Goal: Information Seeking & Learning: Learn about a topic

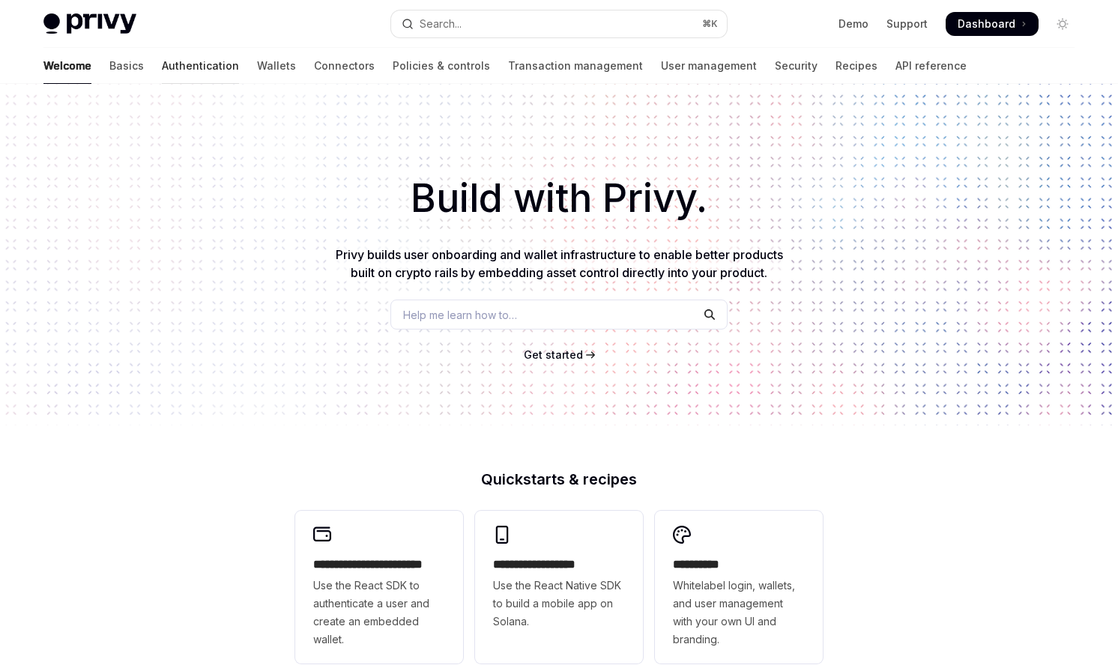
click at [162, 69] on link "Authentication" at bounding box center [200, 66] width 77 height 36
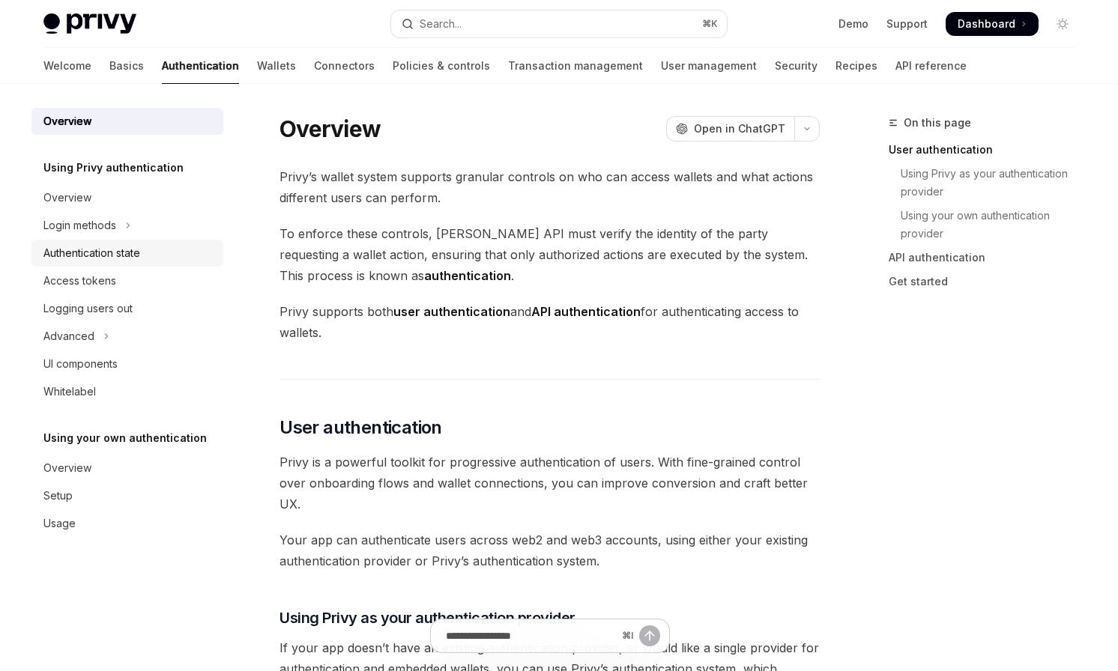
click at [124, 261] on div "Authentication state" at bounding box center [91, 253] width 97 height 18
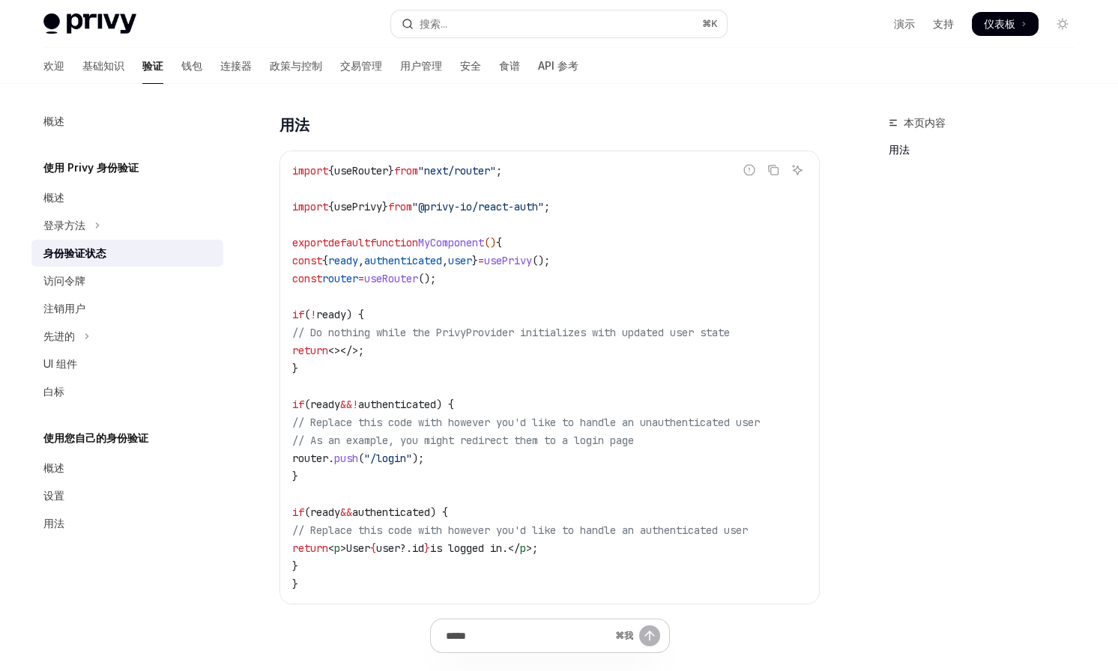
scroll to position [360, 0]
click at [477, 439] on span "// As an example, you might redirect them to a login page" at bounding box center [463, 442] width 342 height 13
click at [87, 219] on button "登录方法" at bounding box center [127, 225] width 192 height 27
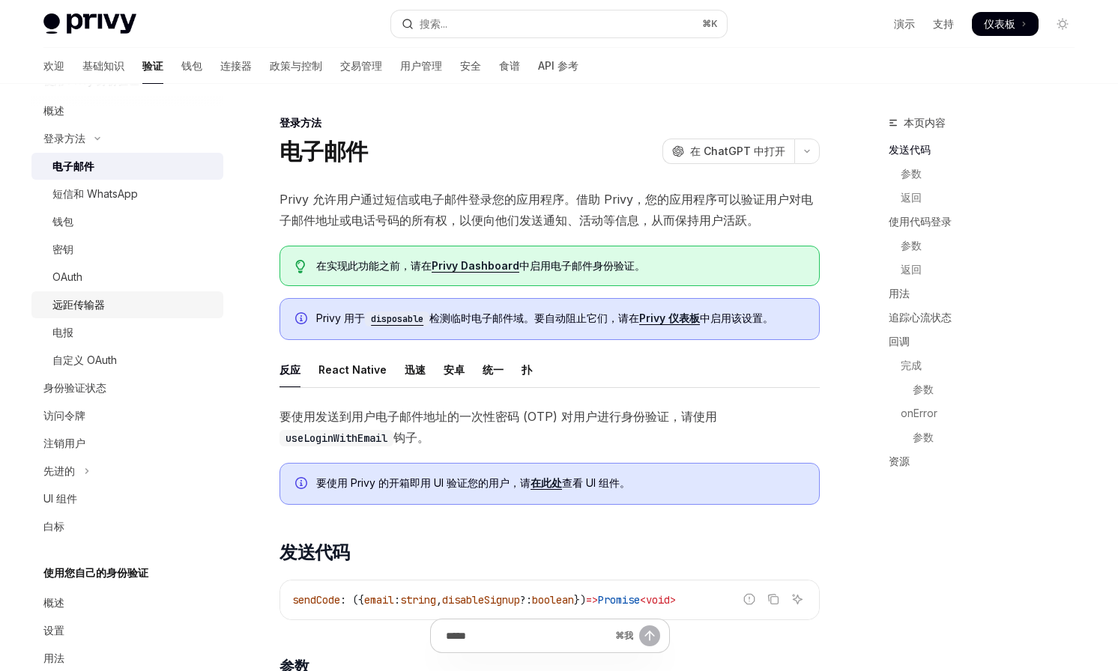
scroll to position [118, 0]
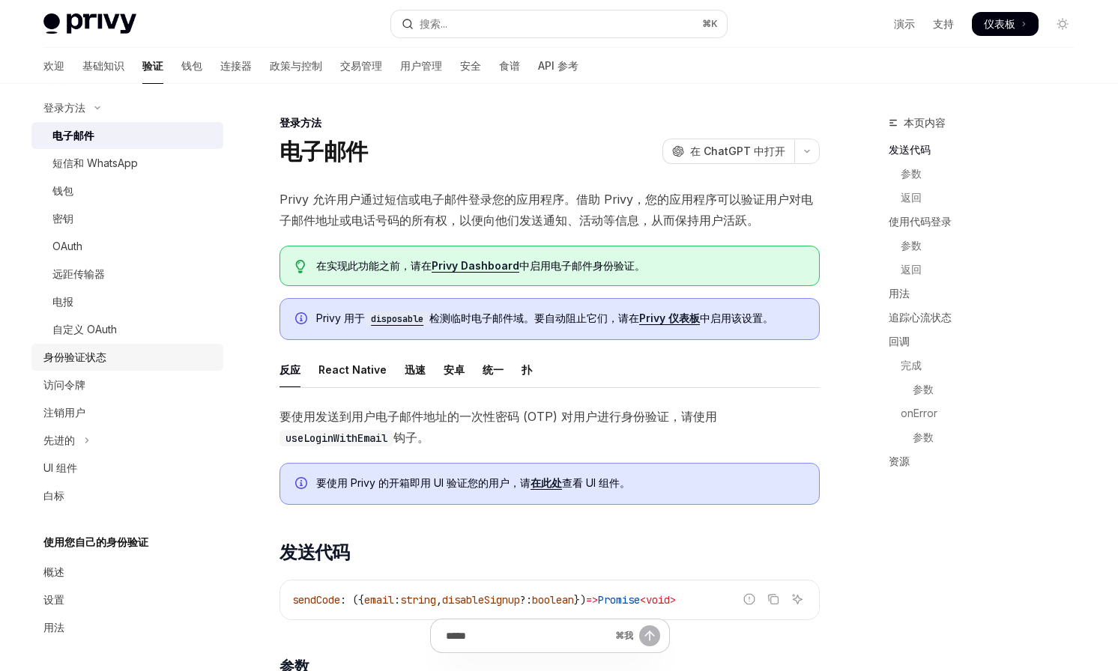
click at [102, 357] on font "身份验证状态" at bounding box center [74, 357] width 63 height 13
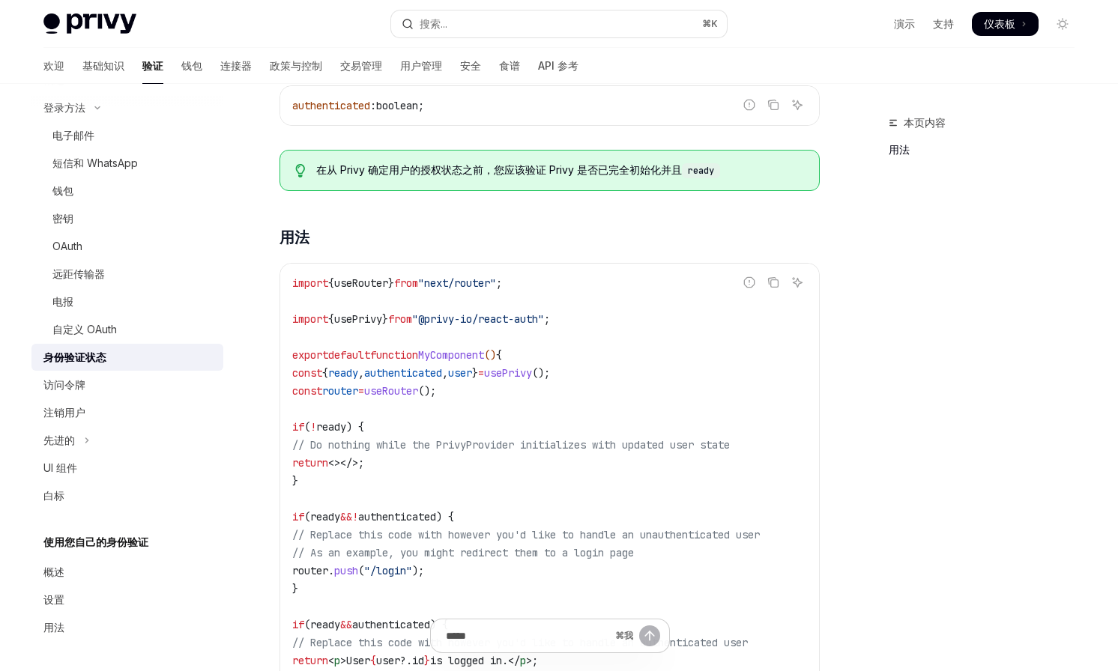
scroll to position [184, 0]
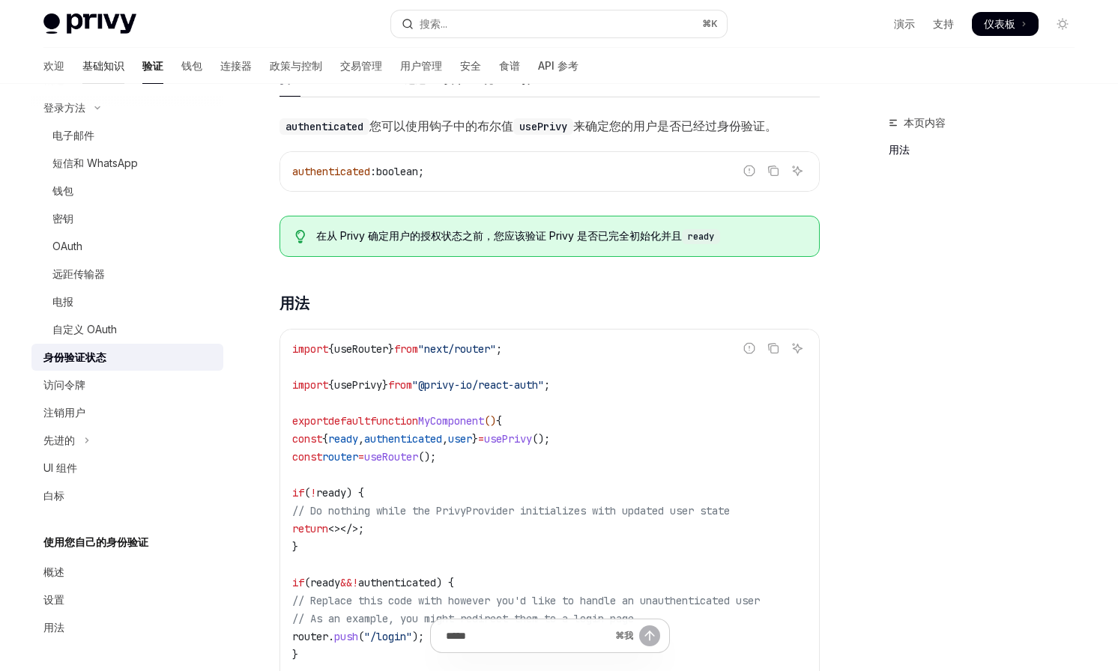
click at [82, 67] on font "基础知识" at bounding box center [103, 65] width 42 height 13
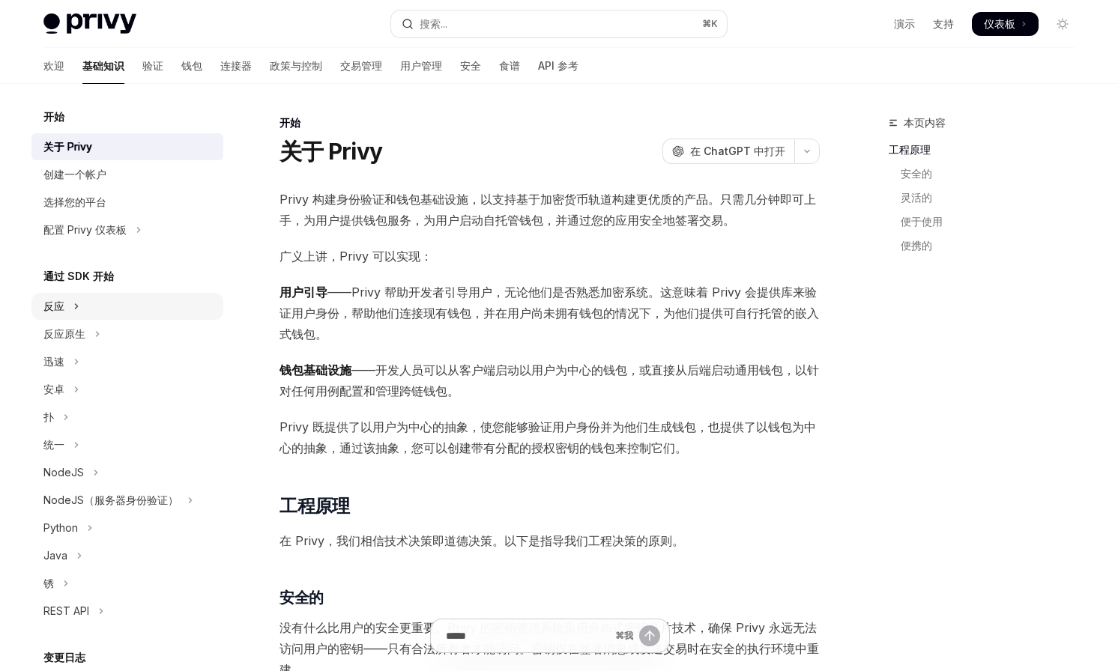
click at [75, 313] on icon "切换 React 部分" at bounding box center [76, 306] width 6 height 18
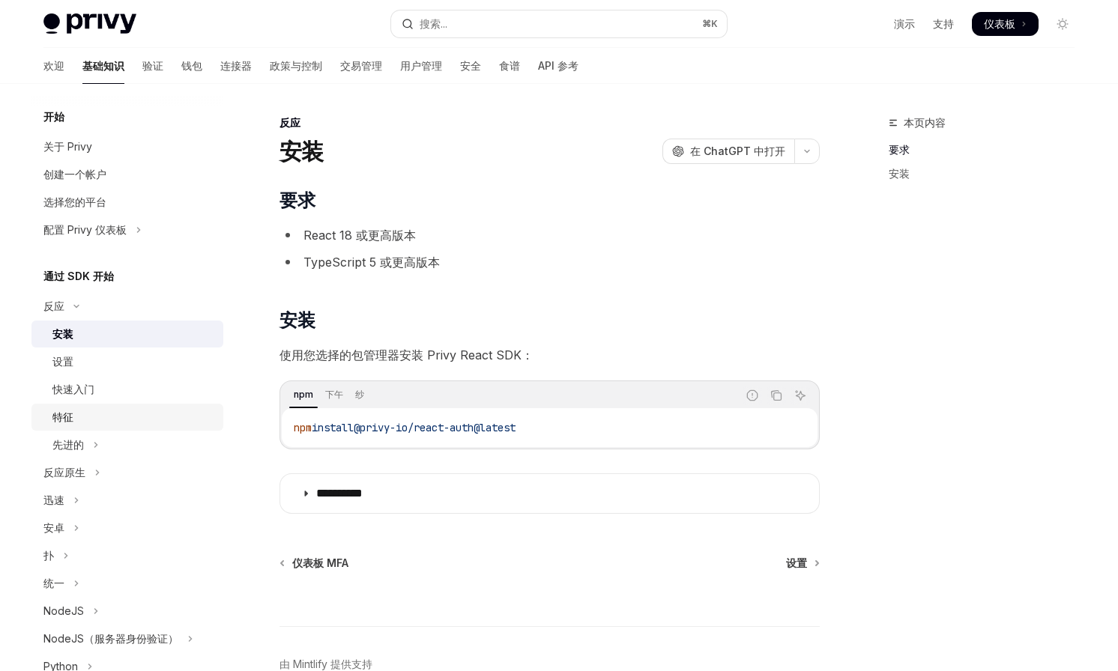
click at [71, 408] on div "特征" at bounding box center [62, 417] width 21 height 18
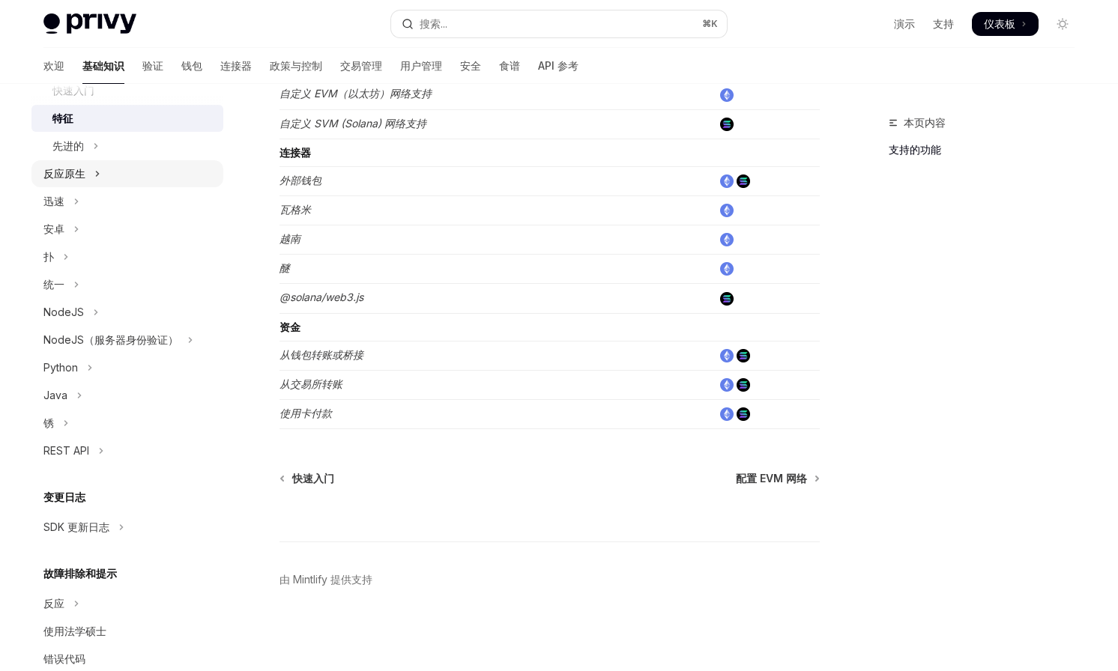
scroll to position [330, 0]
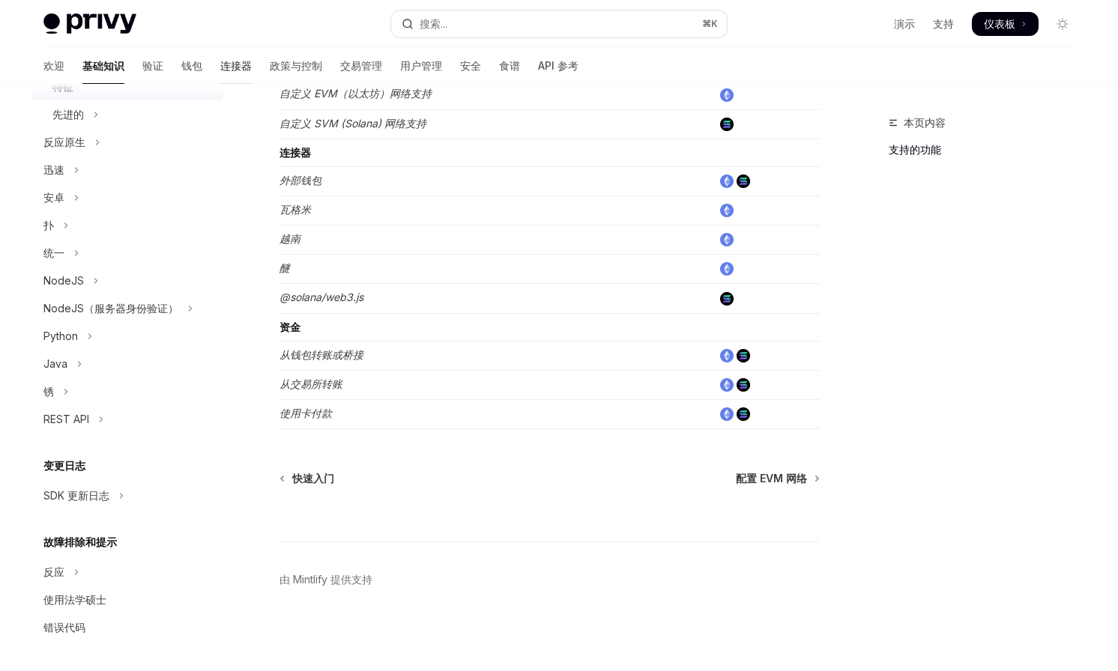
click at [220, 67] on font "连接器" at bounding box center [235, 65] width 31 height 13
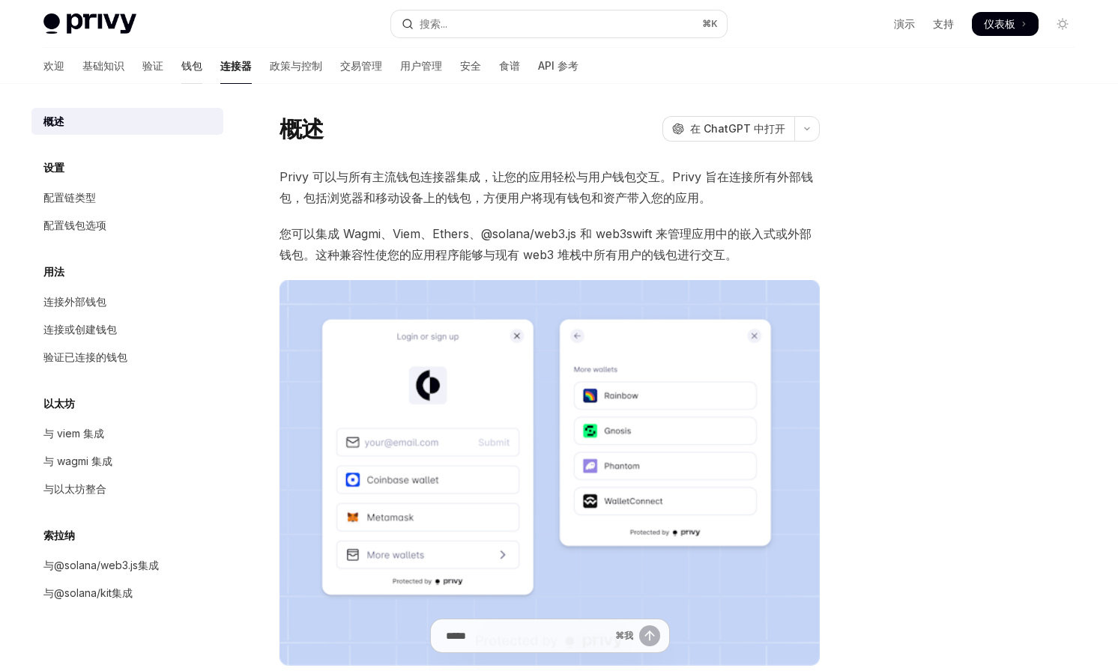
click at [181, 72] on font "钱包" at bounding box center [191, 65] width 21 height 13
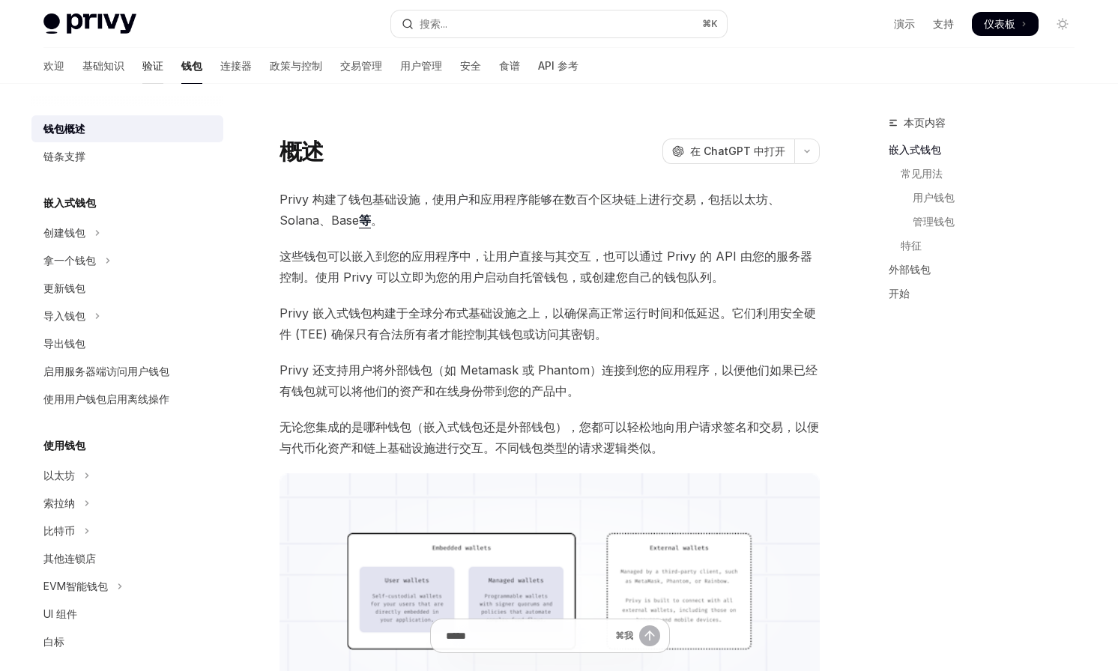
click at [142, 73] on font "验证" at bounding box center [152, 65] width 21 height 15
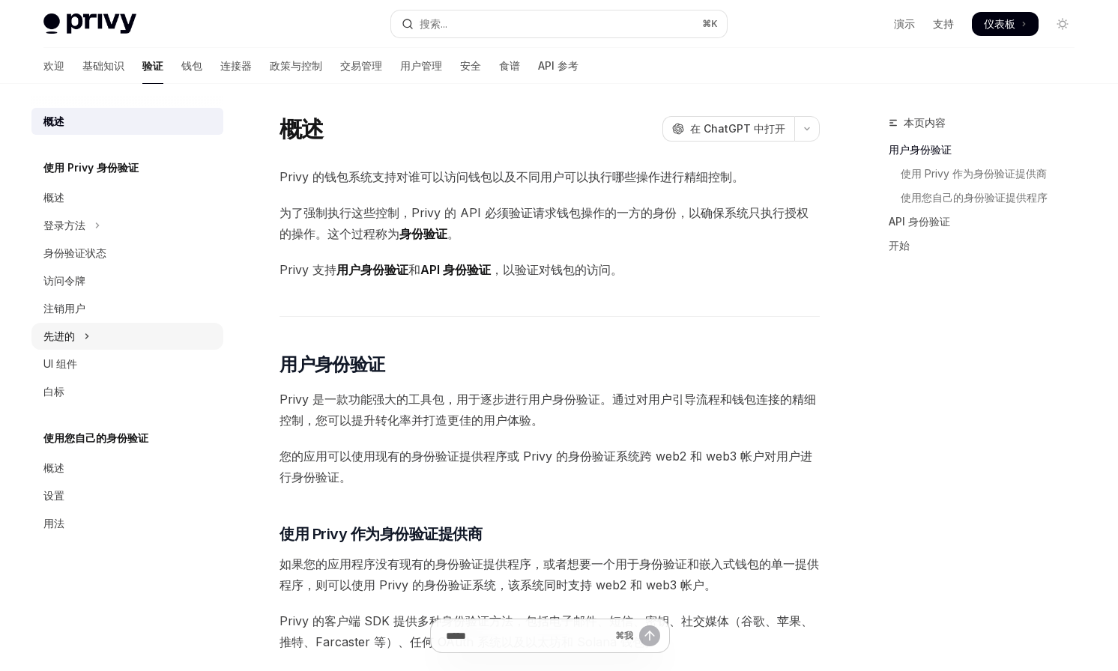
click at [84, 332] on icon "切换高级部分" at bounding box center [87, 336] width 6 height 18
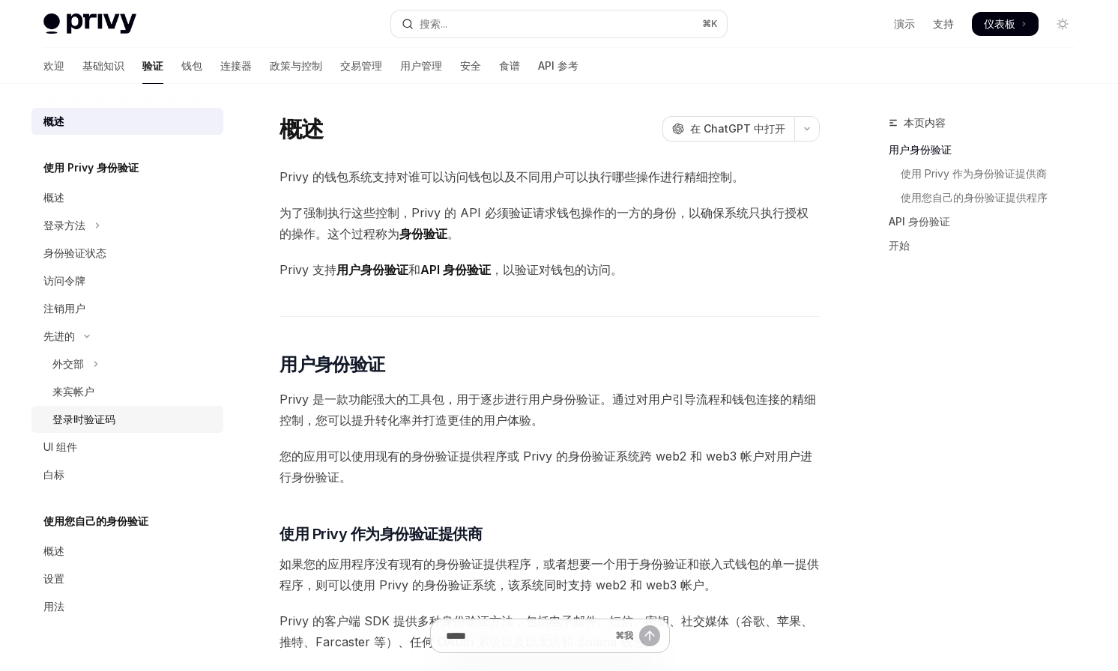
click at [99, 417] on font "登录时验证码" at bounding box center [83, 419] width 63 height 13
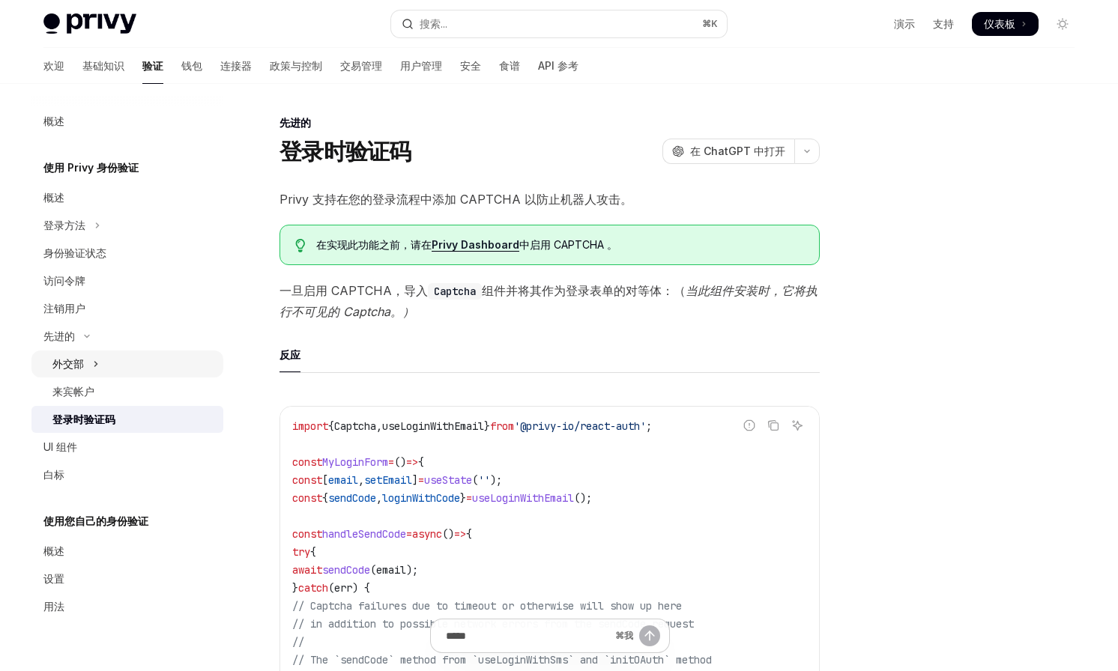
click at [91, 367] on button "外交部" at bounding box center [127, 364] width 192 height 27
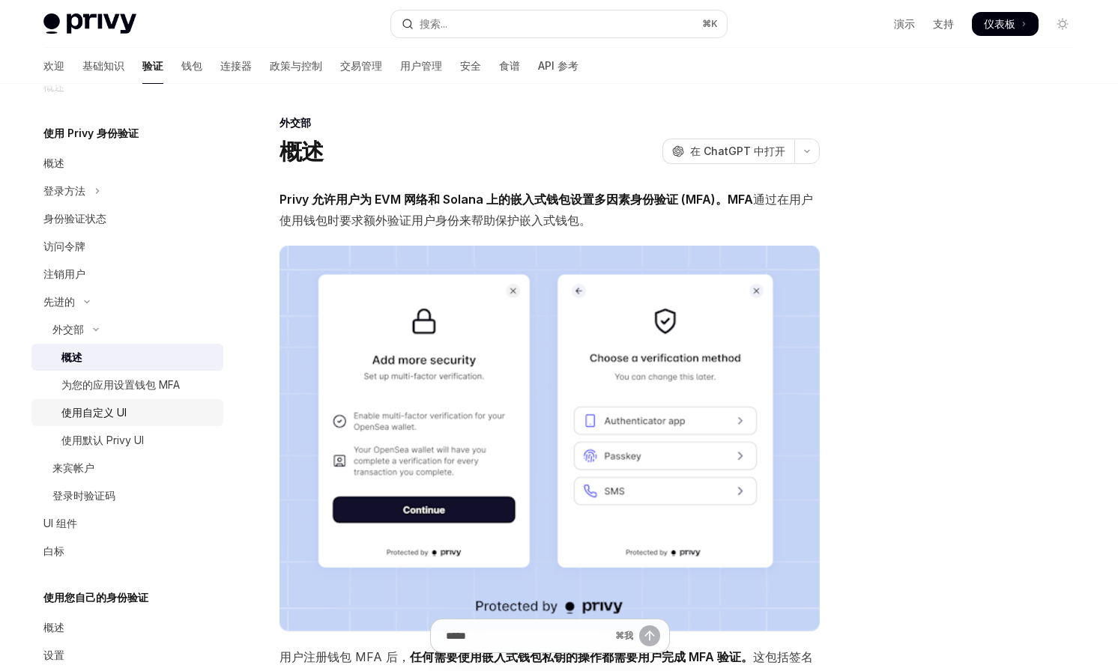
scroll to position [35, 0]
click at [93, 464] on font "来宾帐户" at bounding box center [73, 467] width 42 height 13
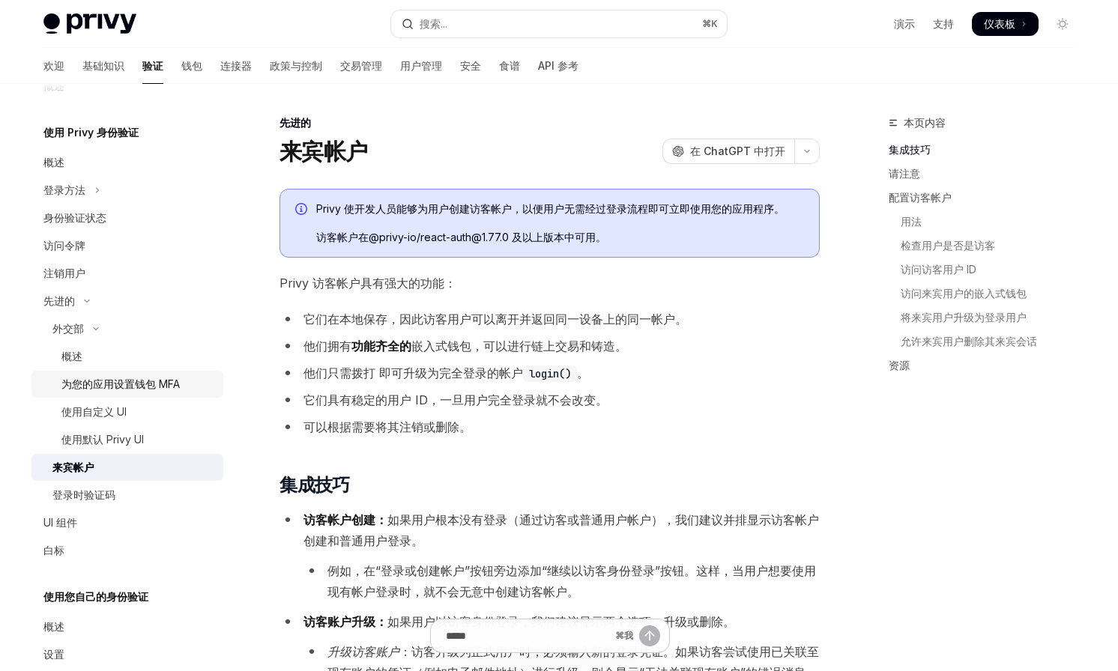
click at [122, 389] on font "为您的应用设置钱包 MFA" at bounding box center [120, 384] width 118 height 13
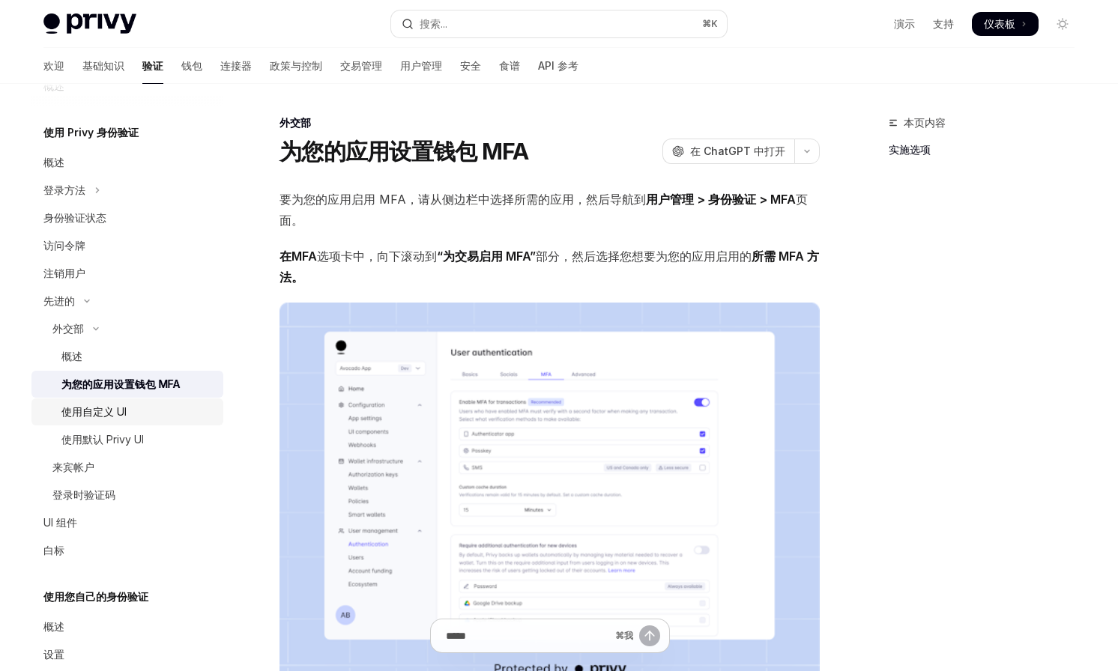
click at [117, 405] on div "使用自定义 UI" at bounding box center [93, 412] width 65 height 18
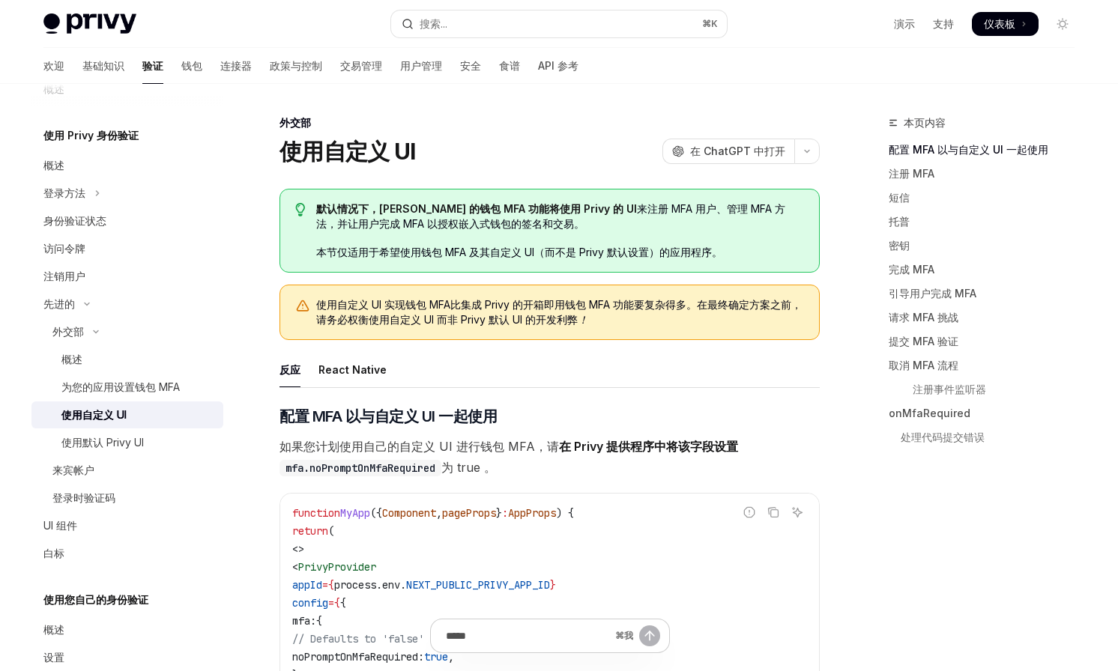
scroll to position [10, 0]
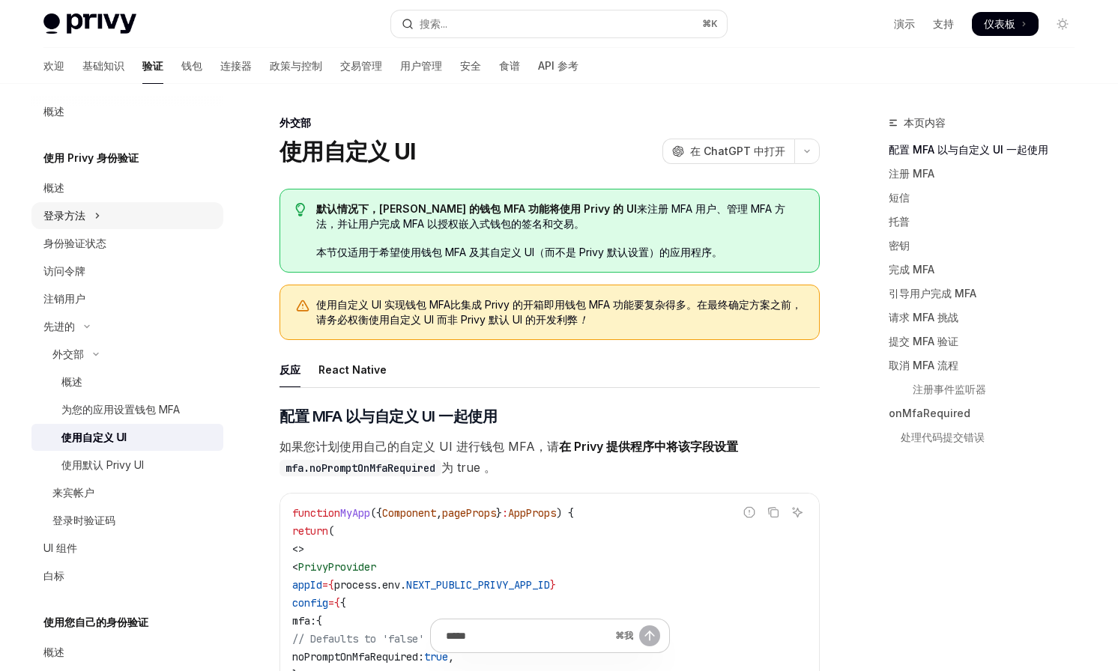
click at [100, 221] on button "登录方法" at bounding box center [127, 215] width 192 height 27
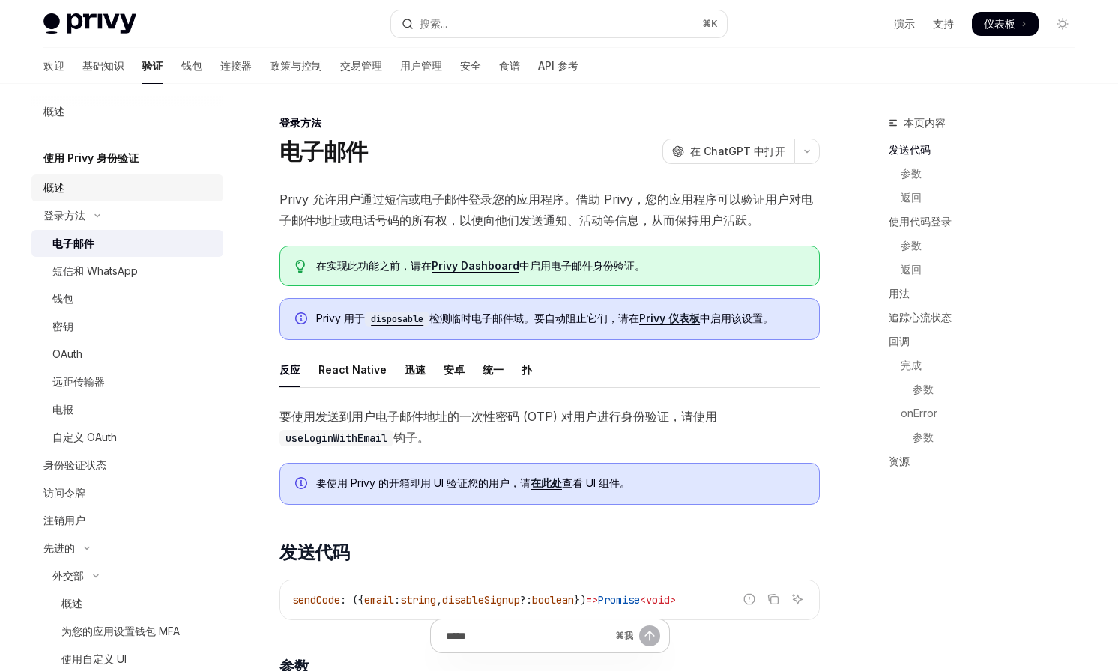
click at [87, 183] on div "概述" at bounding box center [128, 188] width 171 height 18
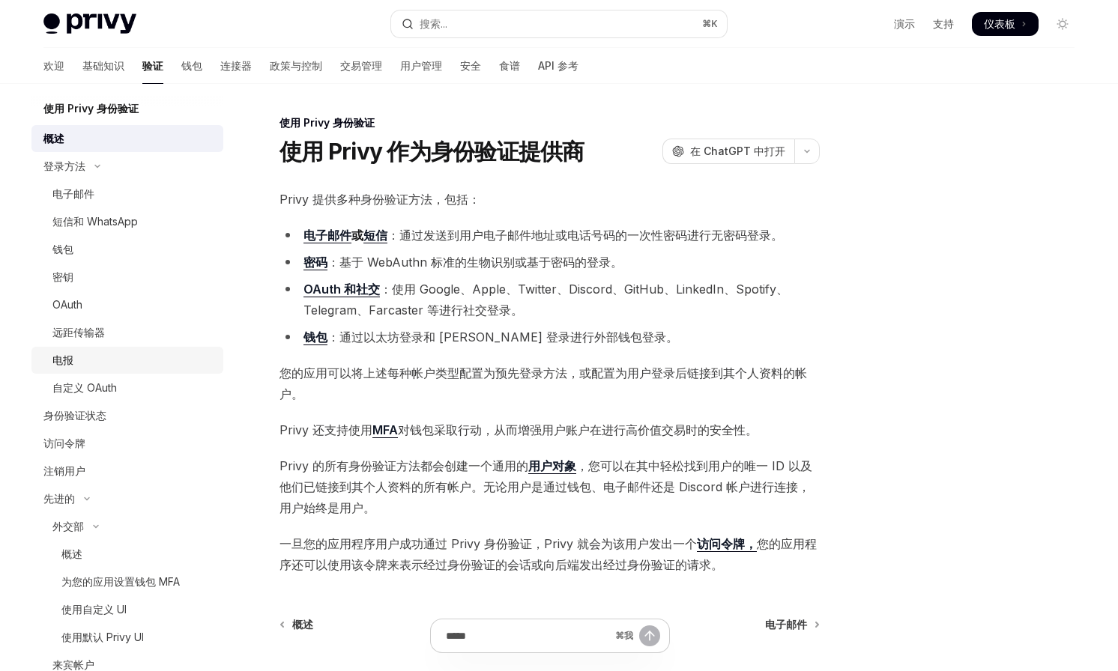
scroll to position [90, 0]
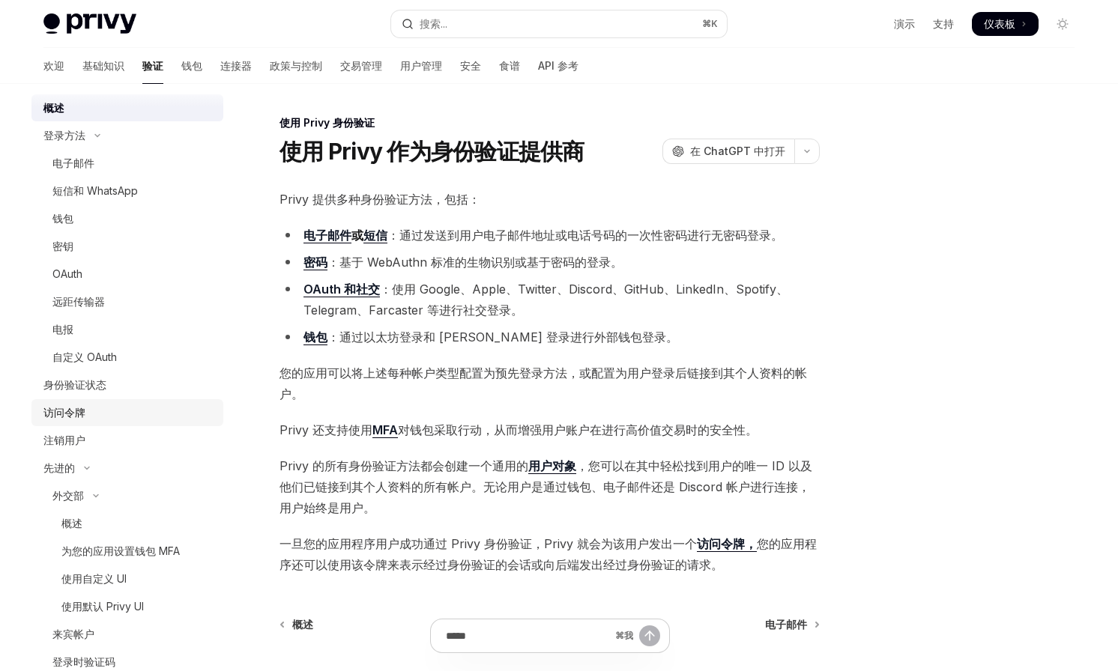
click at [82, 413] on font "访问令牌" at bounding box center [64, 412] width 42 height 13
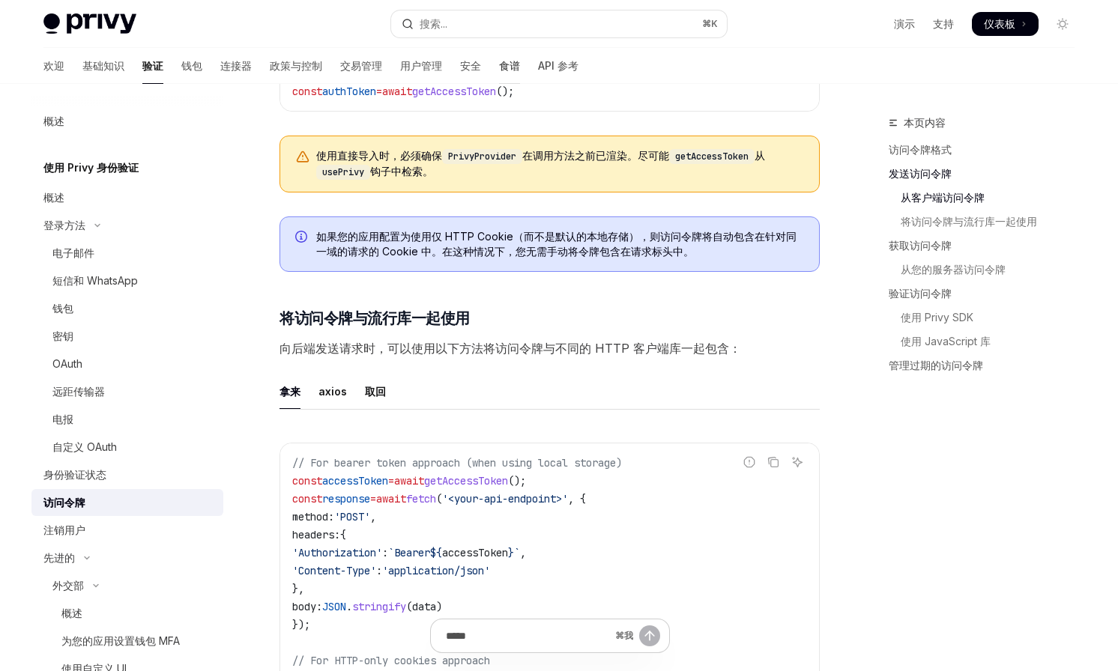
click at [499, 65] on font "食谱" at bounding box center [509, 65] width 21 height 13
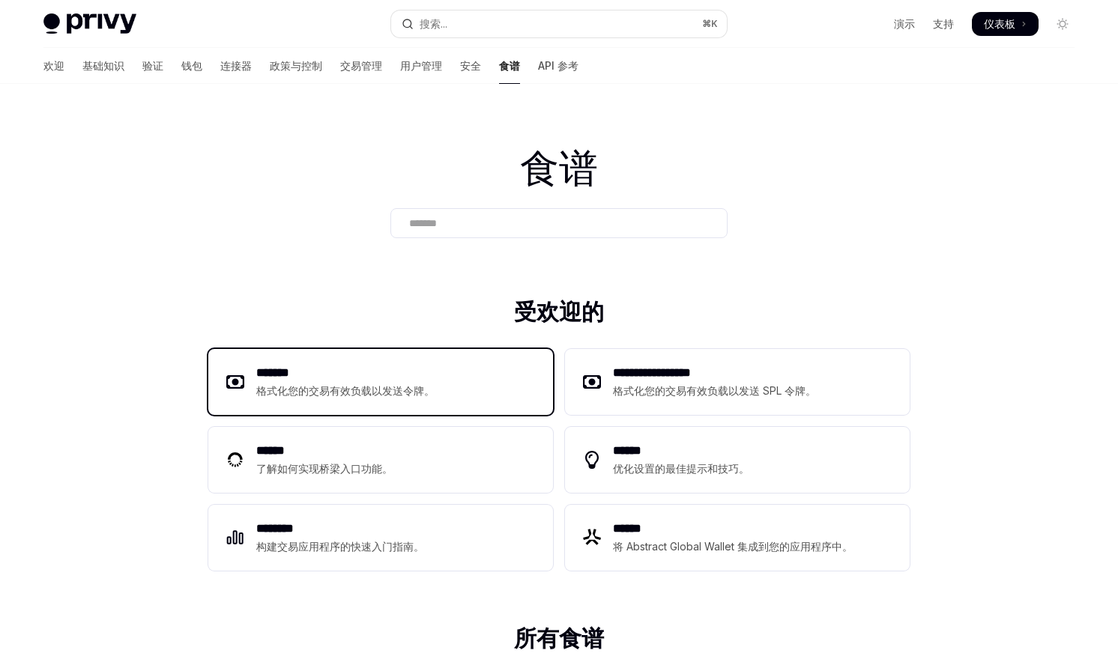
click at [341, 368] on h2 "*******" at bounding box center [345, 373] width 178 height 18
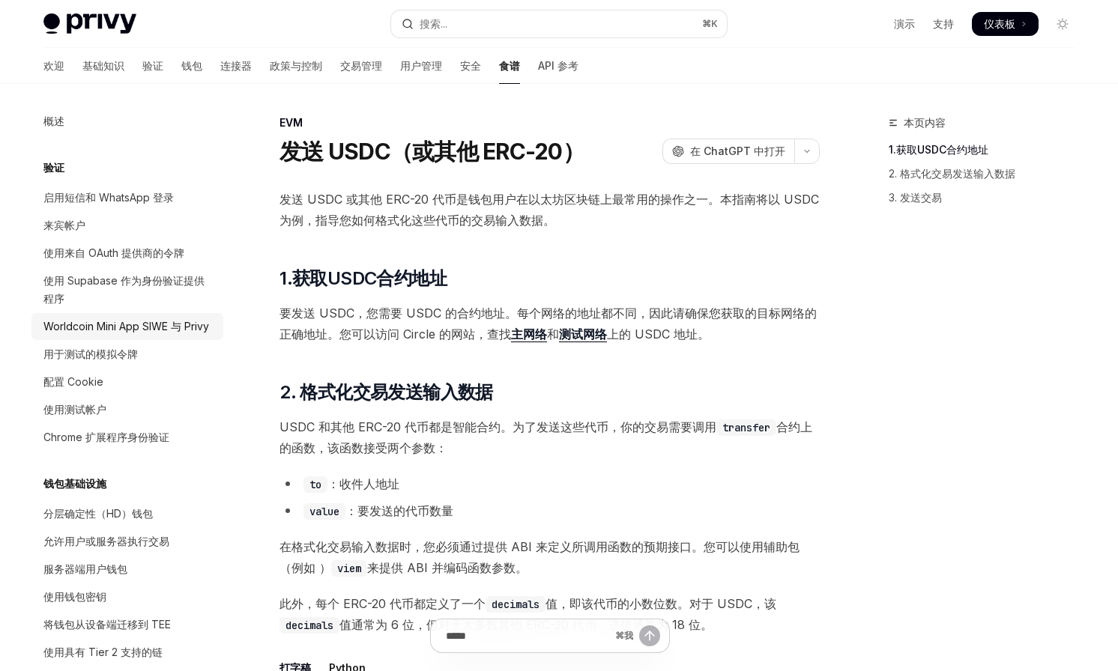
click at [139, 338] on link "Worldcoin Mini App SIWE 与 Privy" at bounding box center [127, 326] width 192 height 27
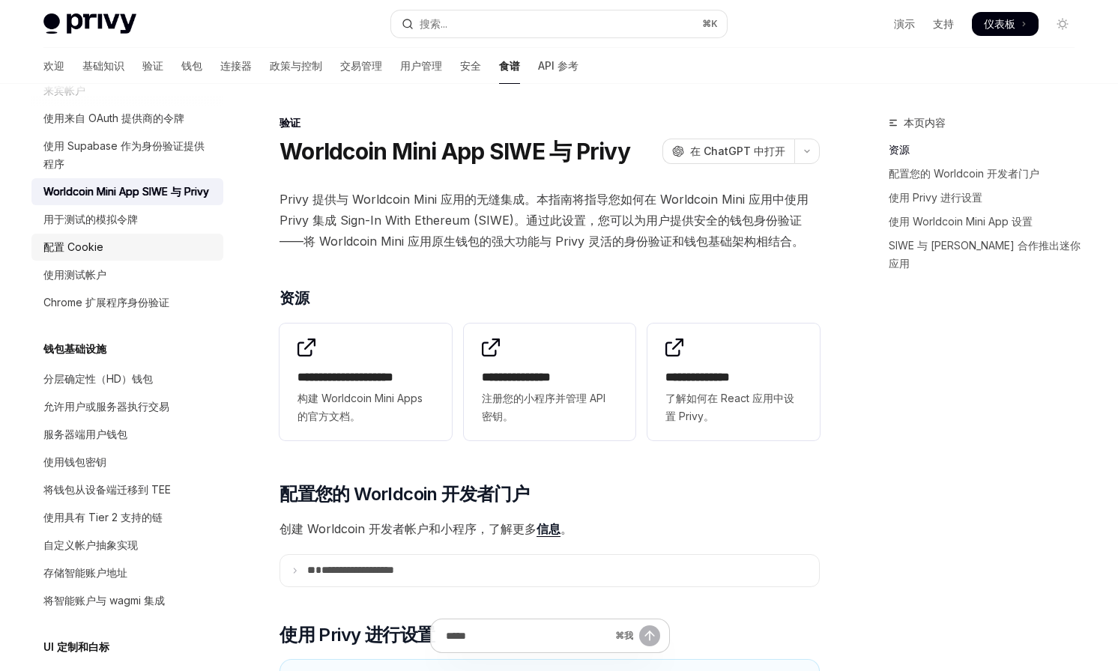
scroll to position [136, 0]
click at [120, 230] on link "用于测试的模拟令牌" at bounding box center [127, 218] width 192 height 27
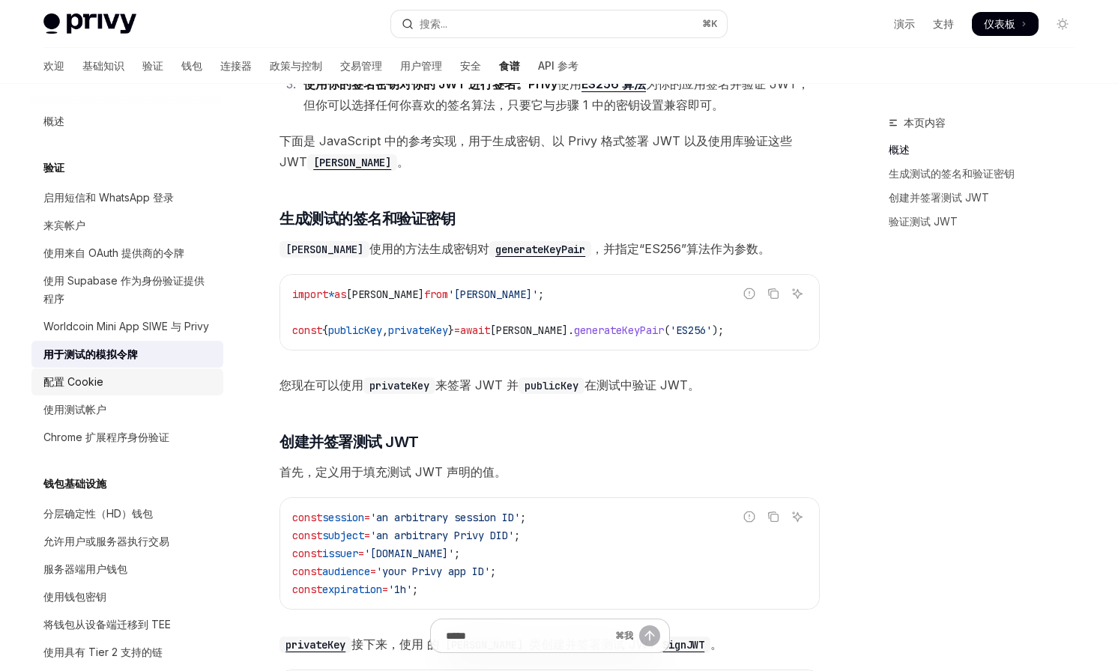
click at [146, 391] on link "配置 Cookie" at bounding box center [127, 382] width 192 height 27
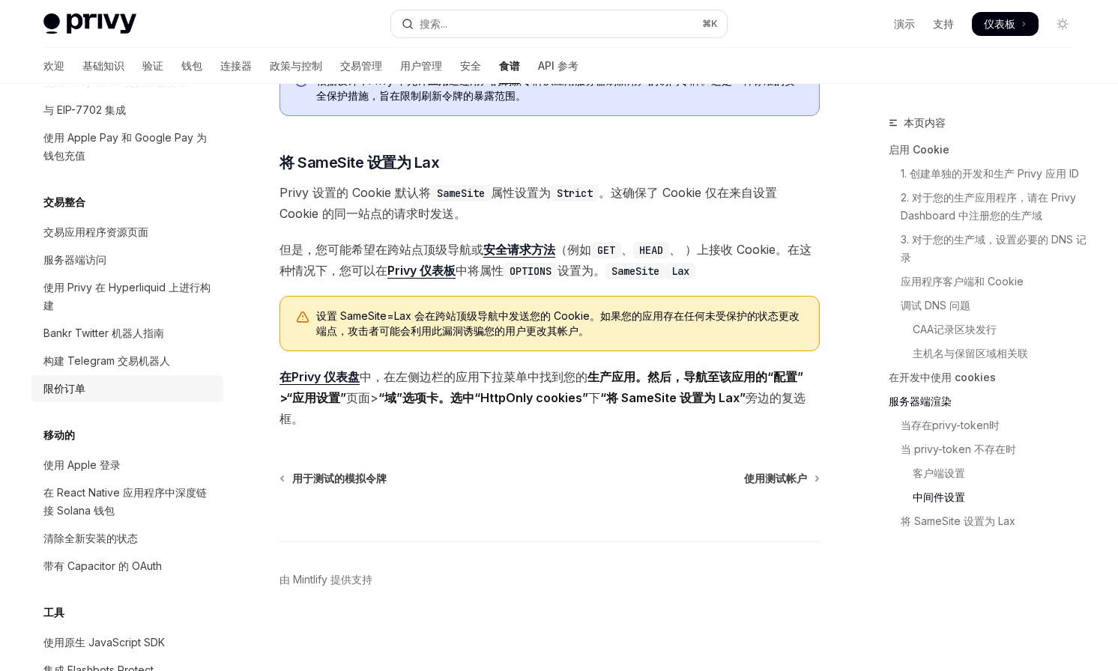
scroll to position [1305, 0]
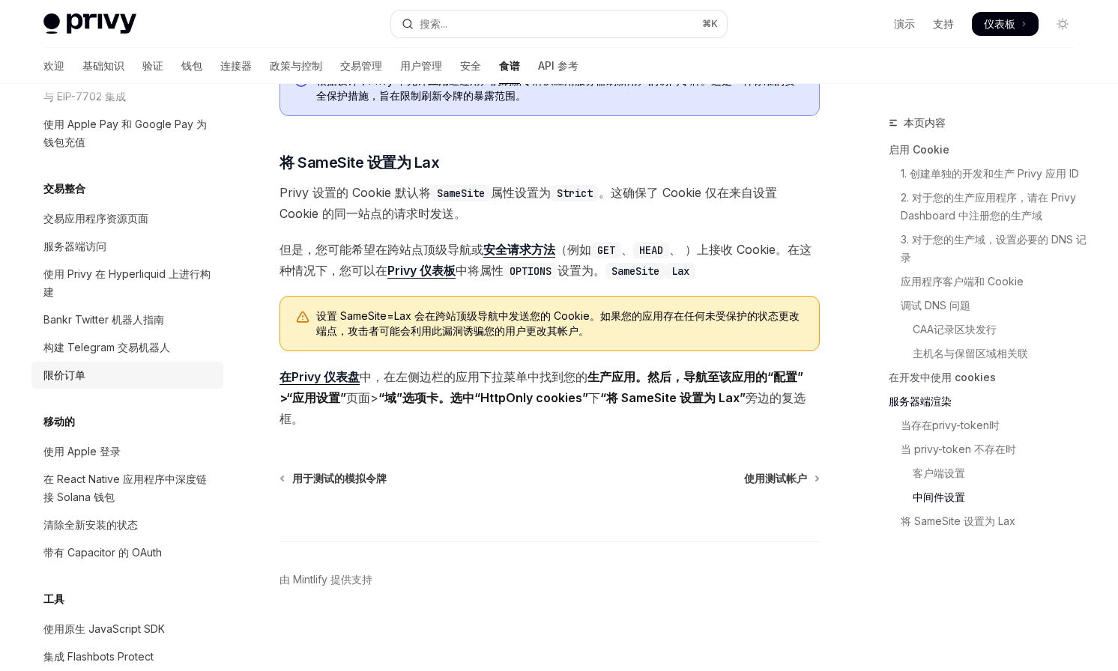
click at [123, 366] on div "限价订单" at bounding box center [128, 375] width 171 height 18
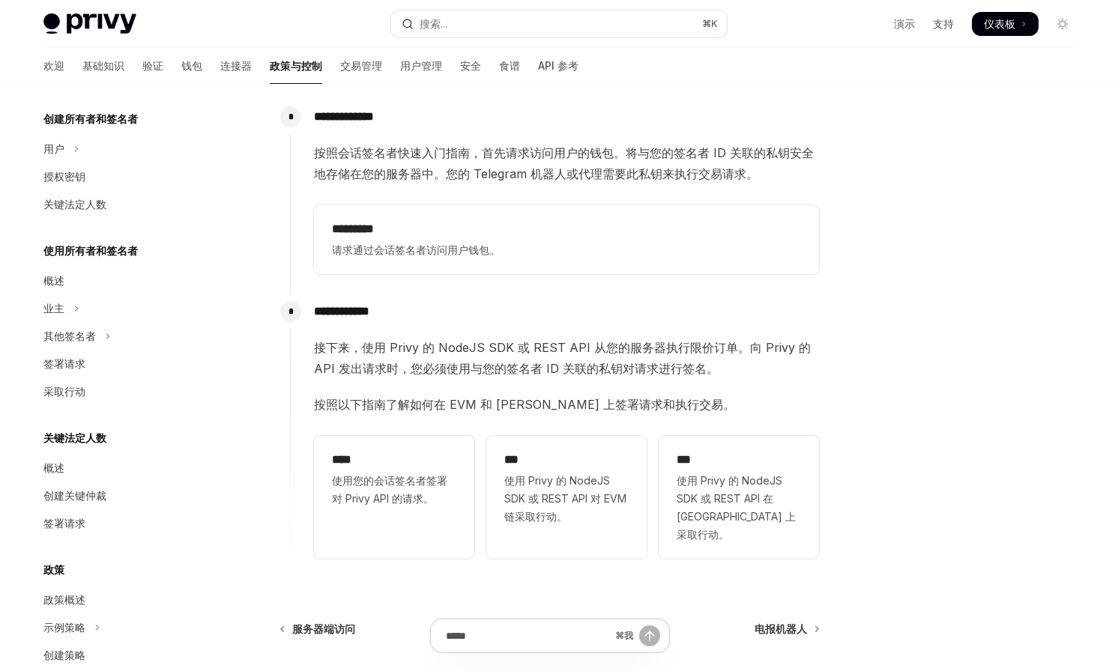
scroll to position [479, 0]
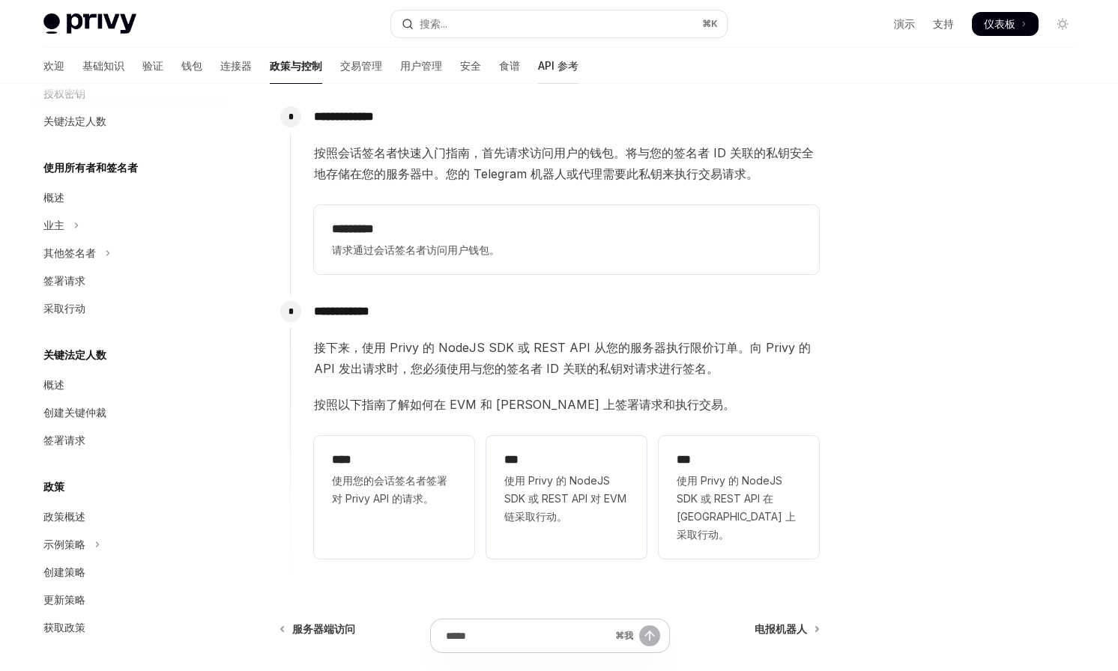
click at [538, 62] on font "API 参考" at bounding box center [558, 65] width 40 height 13
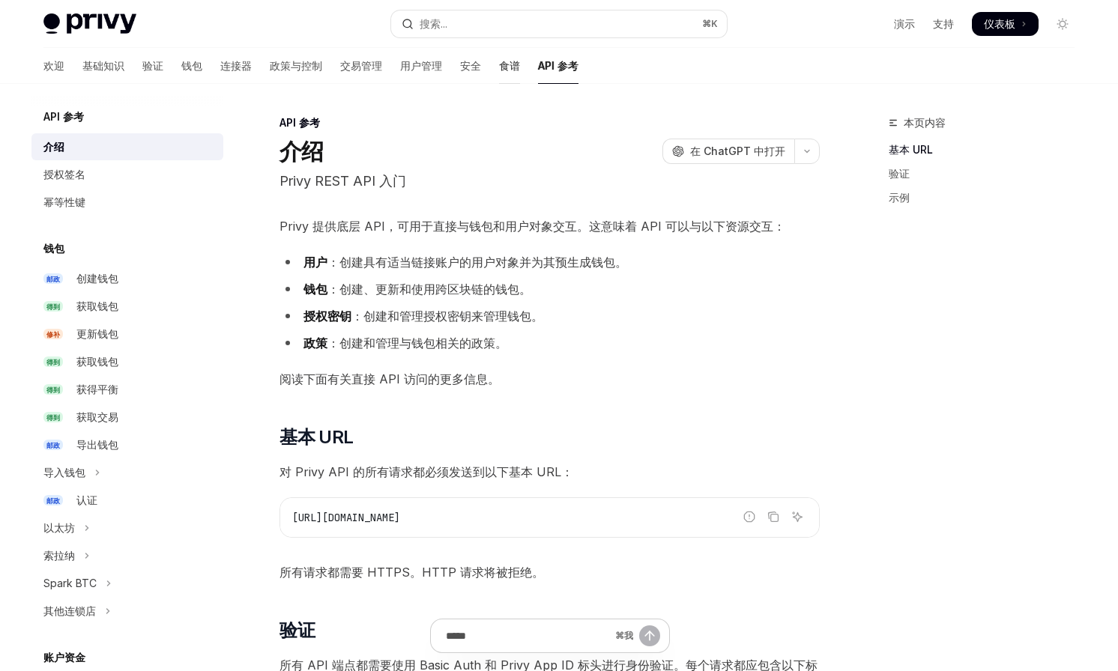
click at [499, 67] on font "食谱" at bounding box center [509, 65] width 21 height 13
type textarea "*"
